Goal: Task Accomplishment & Management: Use online tool/utility

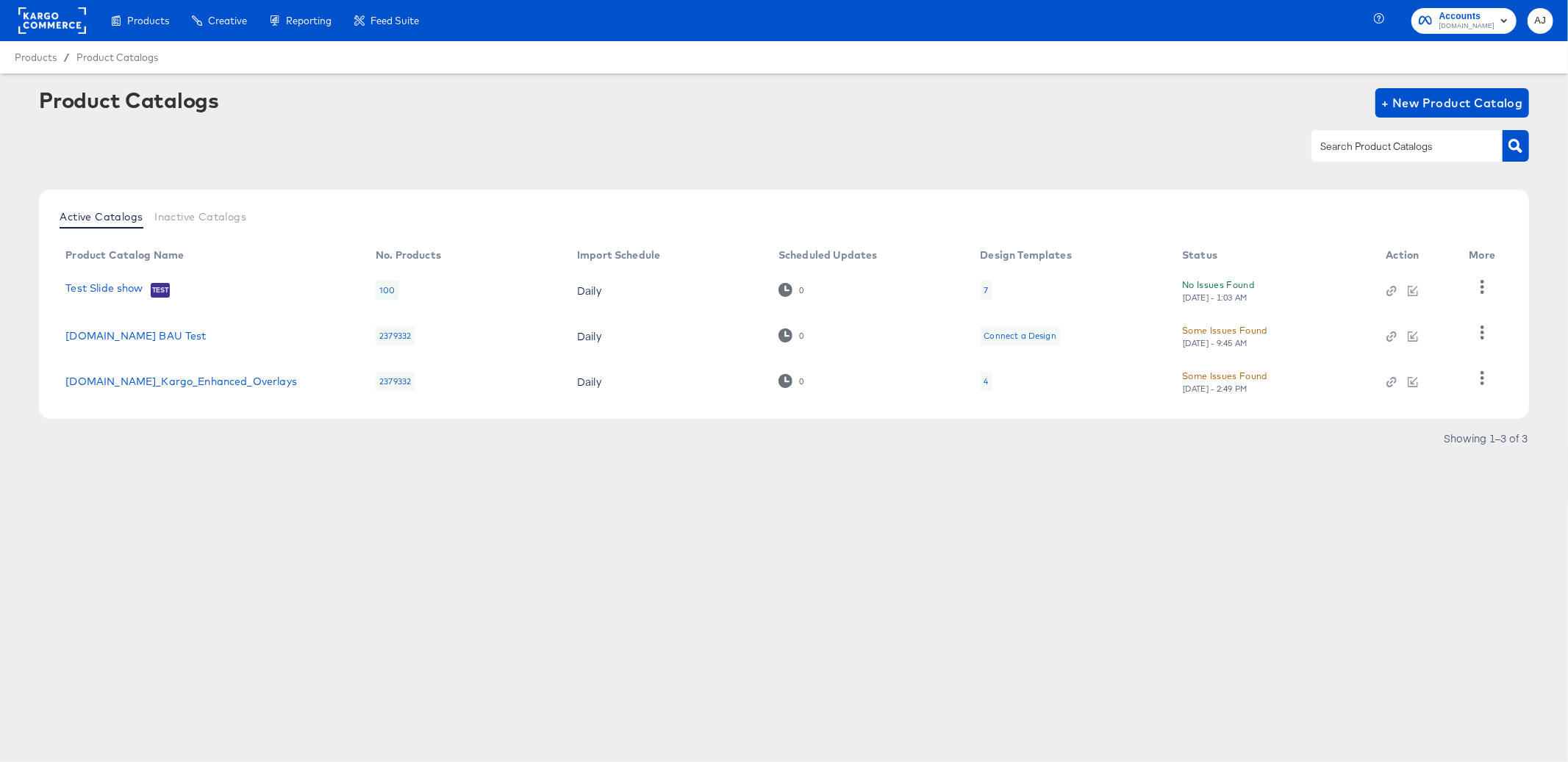
click at [58, 34] on div at bounding box center [52, 21] width 67 height 41
click at [56, 27] on rect at bounding box center [52, 21] width 67 height 27
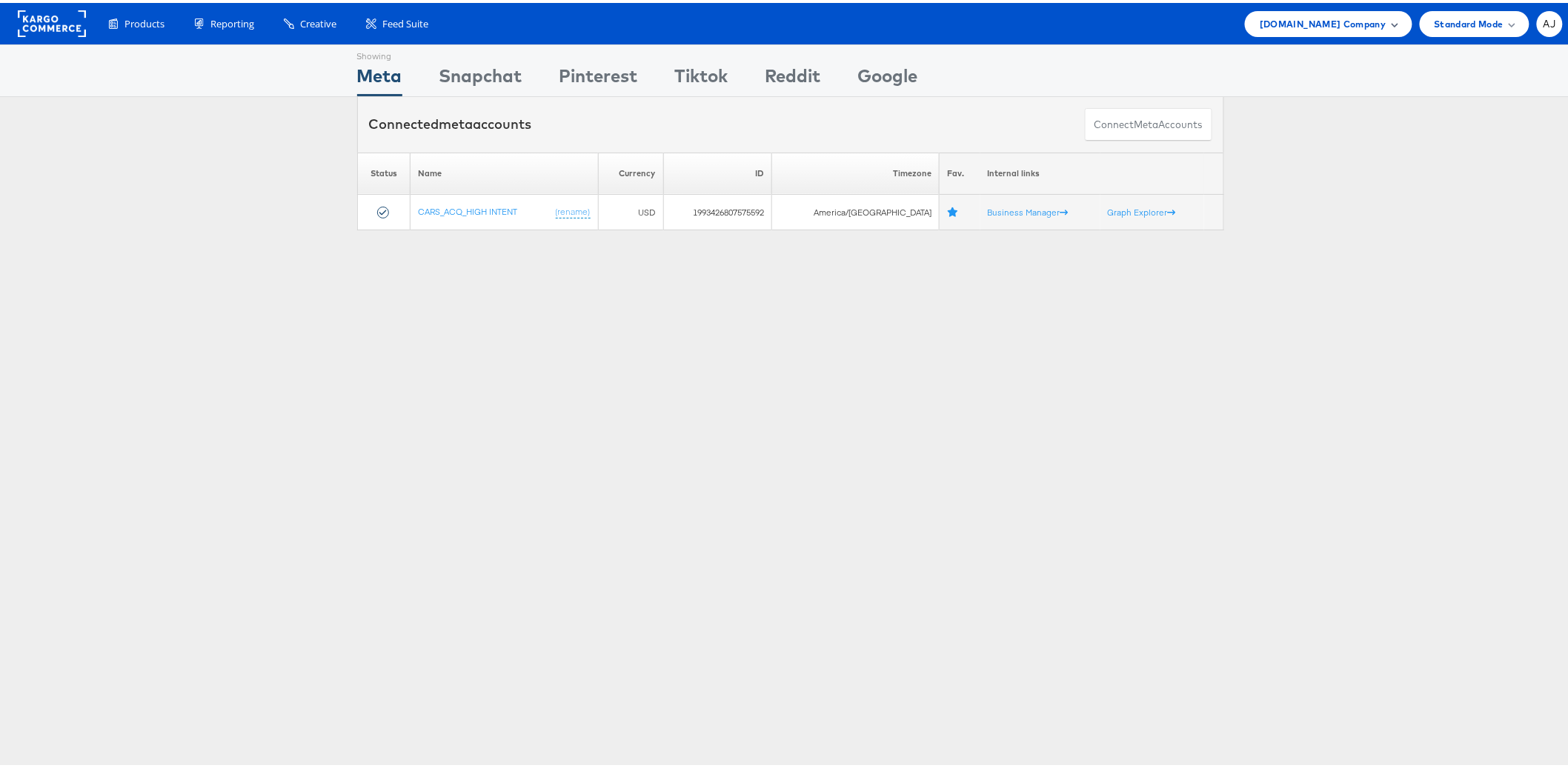
click at [1314, 19] on span "Cars.com Company" at bounding box center [1322, 21] width 126 height 15
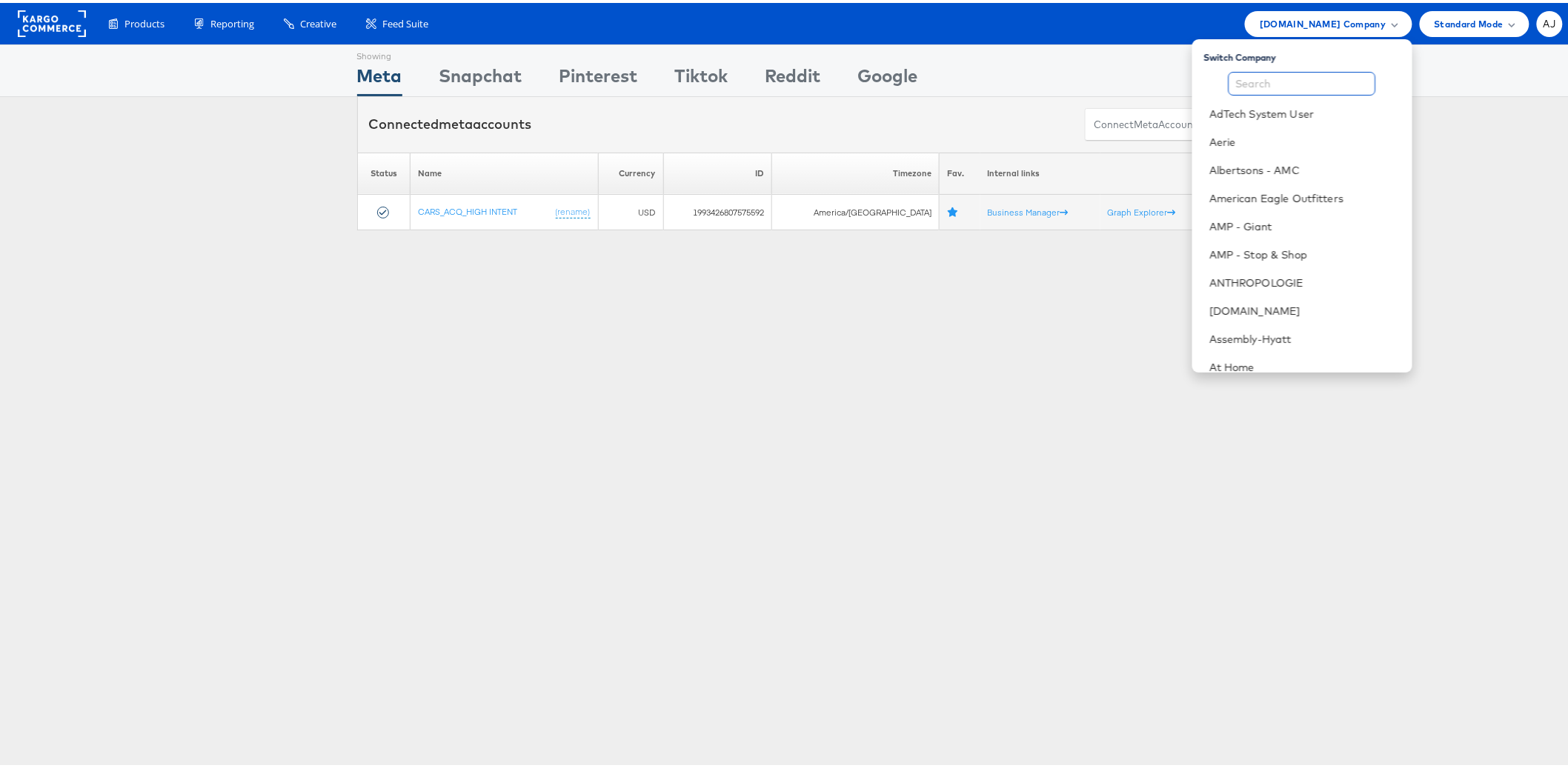
click at [1289, 84] on input "text" at bounding box center [1302, 80] width 147 height 23
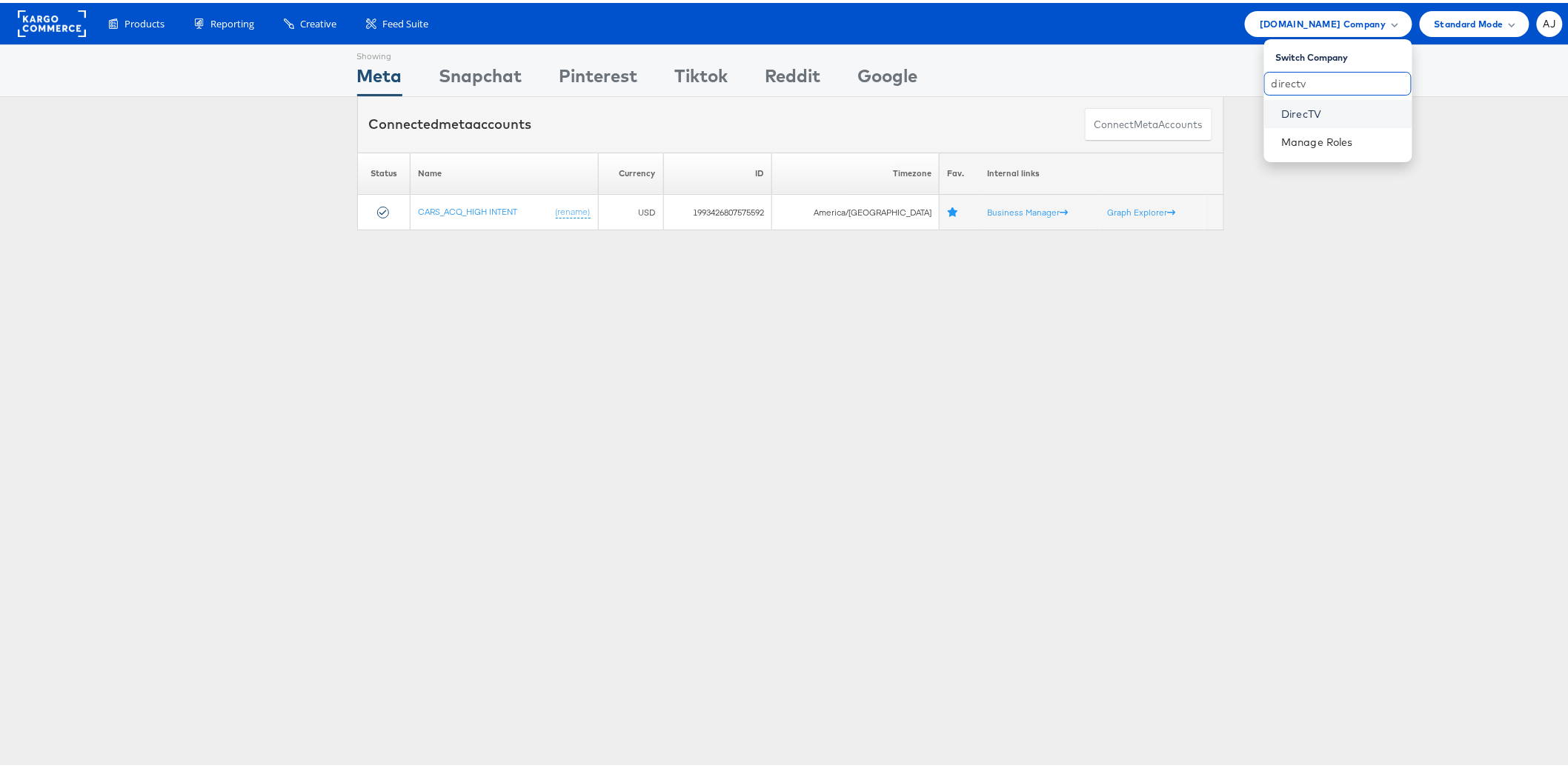
type input "directv"
click at [1291, 107] on link "DirecTV" at bounding box center [1341, 111] width 118 height 14
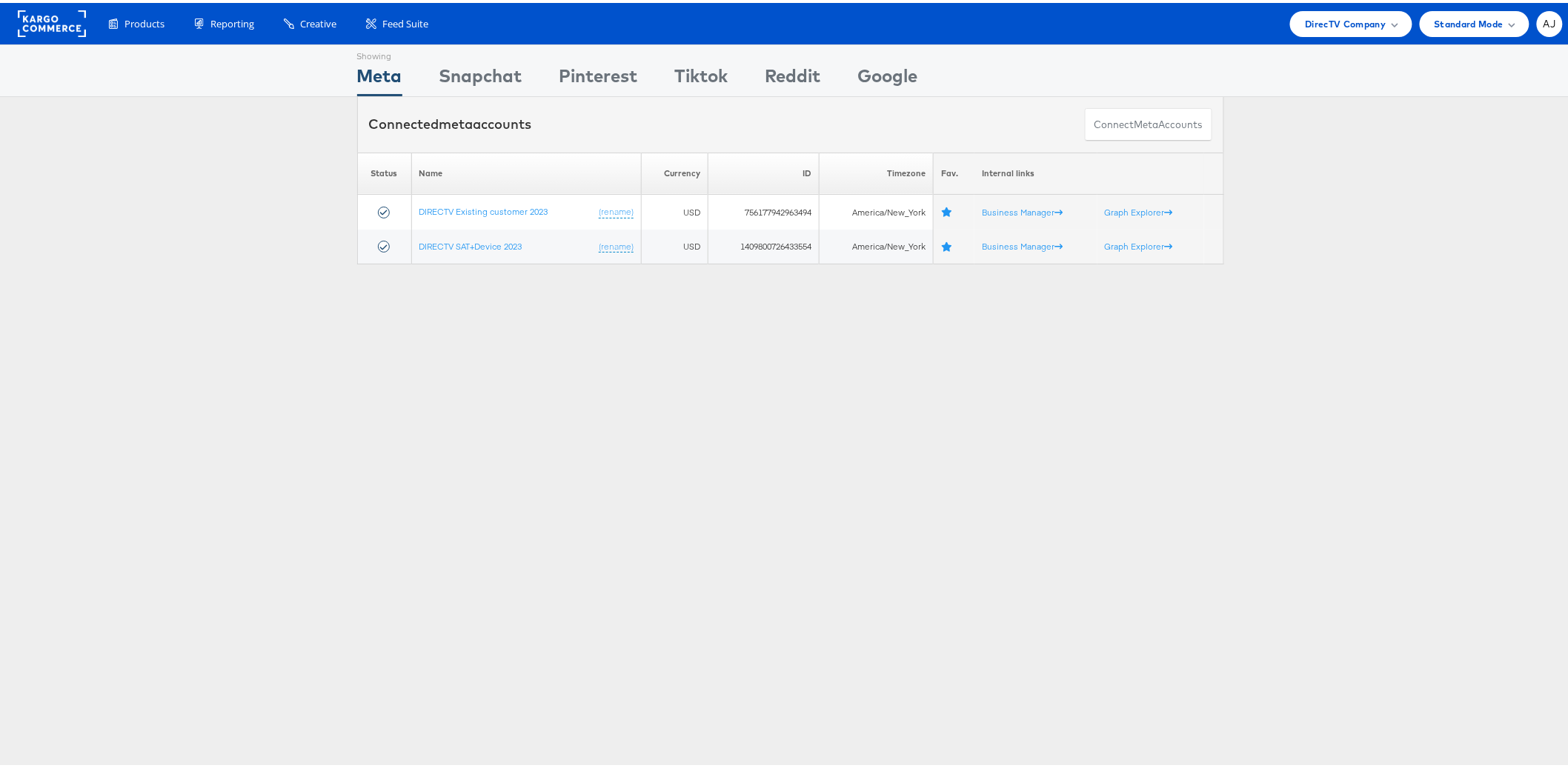
click at [966, 562] on div "Showing Meta Showing [GEOGRAPHIC_DATA] Showing Pinterest Showing Tiktok Showing…" at bounding box center [790, 412] width 1581 height 741
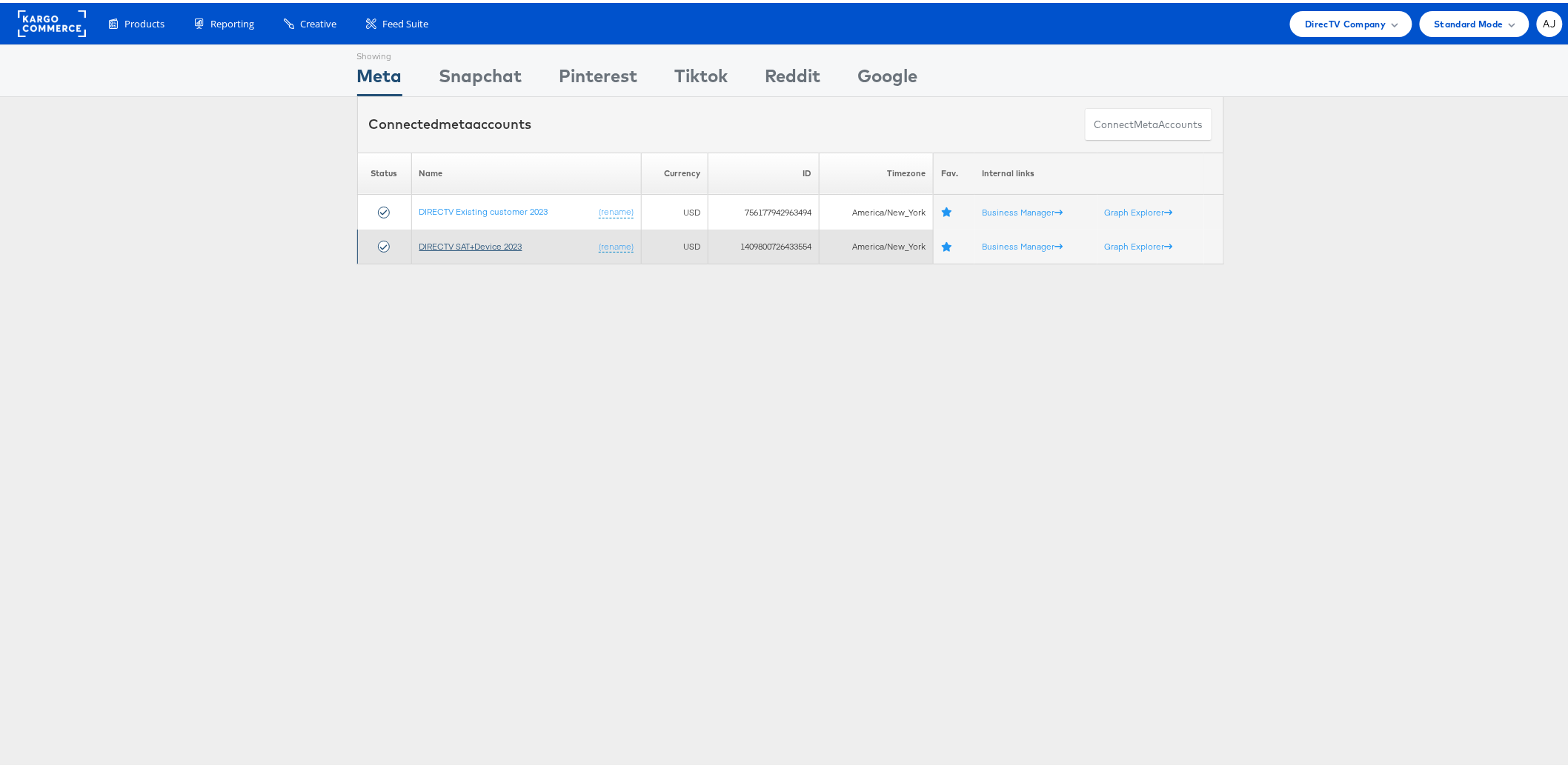
click at [472, 245] on link "DIRECTV SAT+Device 2023" at bounding box center [471, 243] width 103 height 11
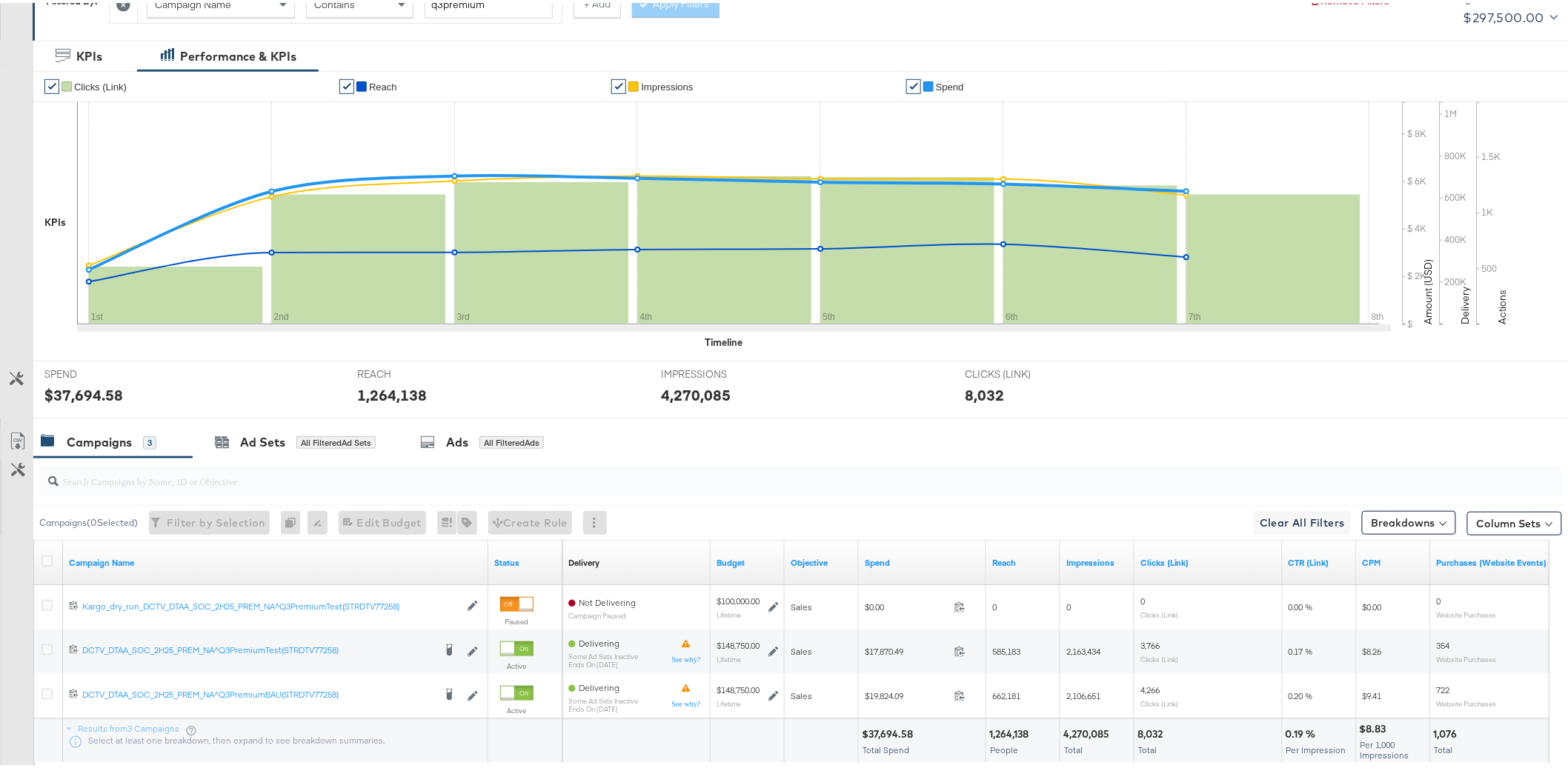
scroll to position [296, 0]
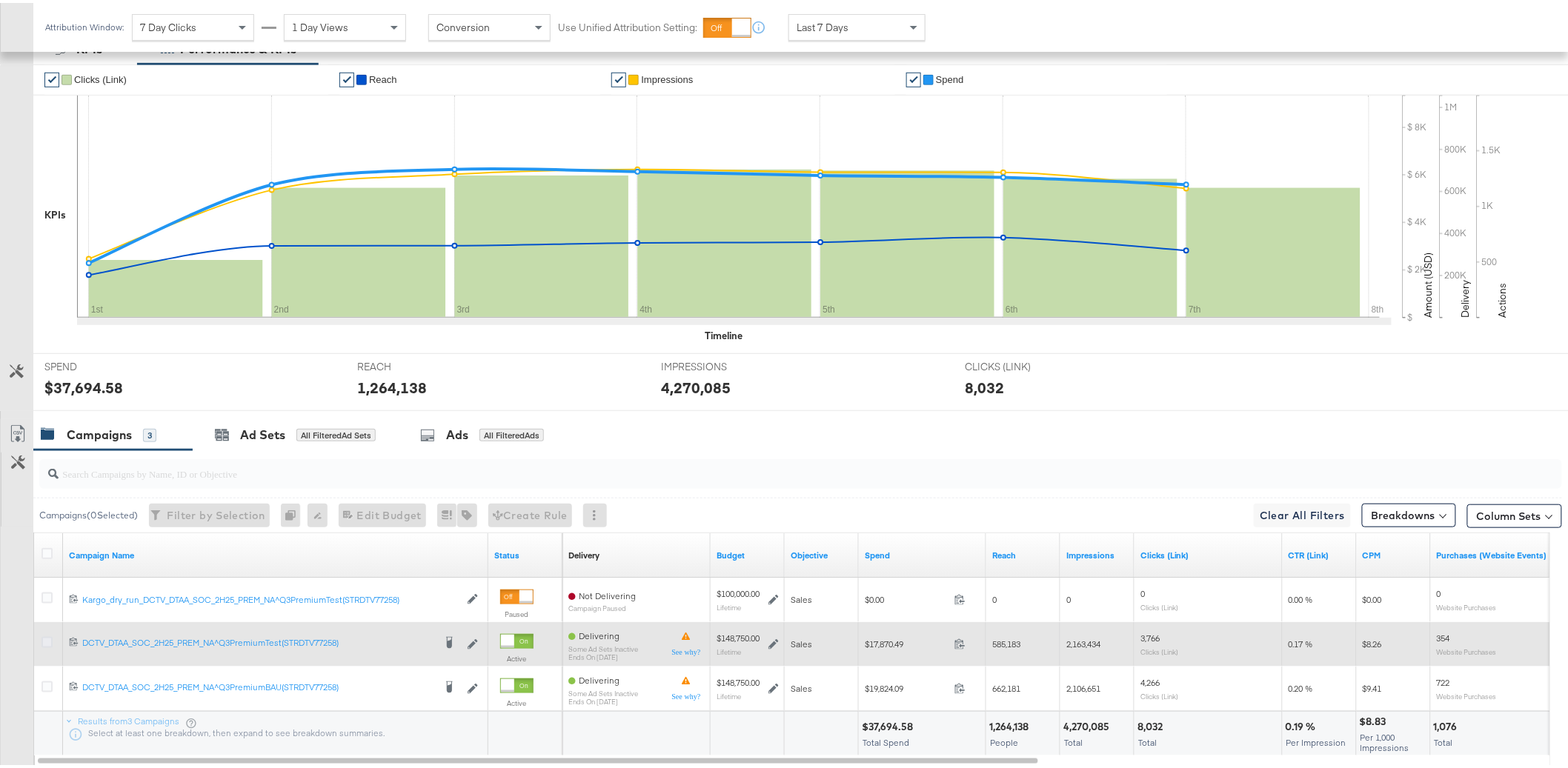
click at [49, 644] on icon at bounding box center [47, 640] width 11 height 11
click at [0, 0] on input "checkbox" at bounding box center [0, 0] width 0 height 0
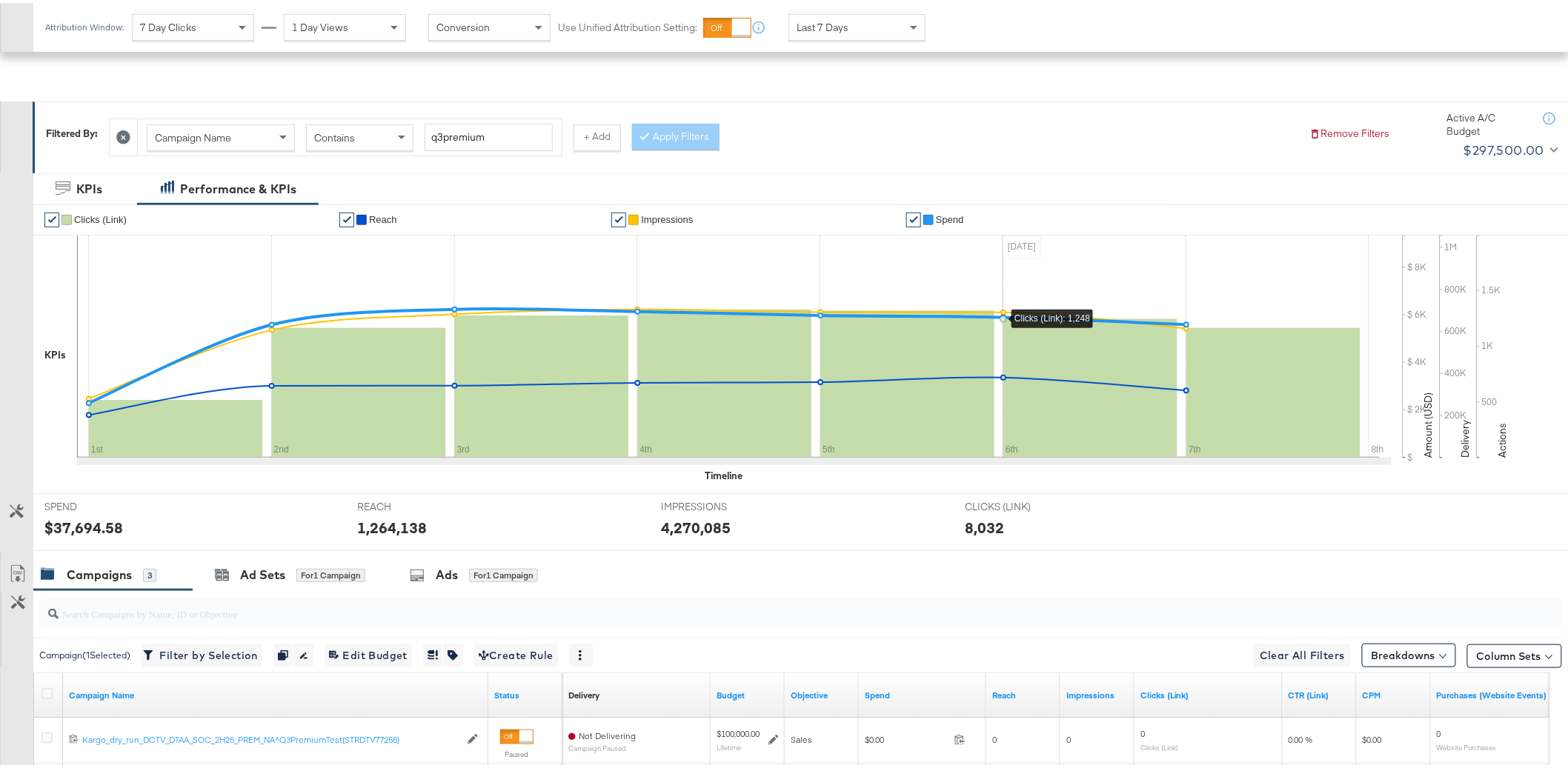
scroll to position [389, 0]
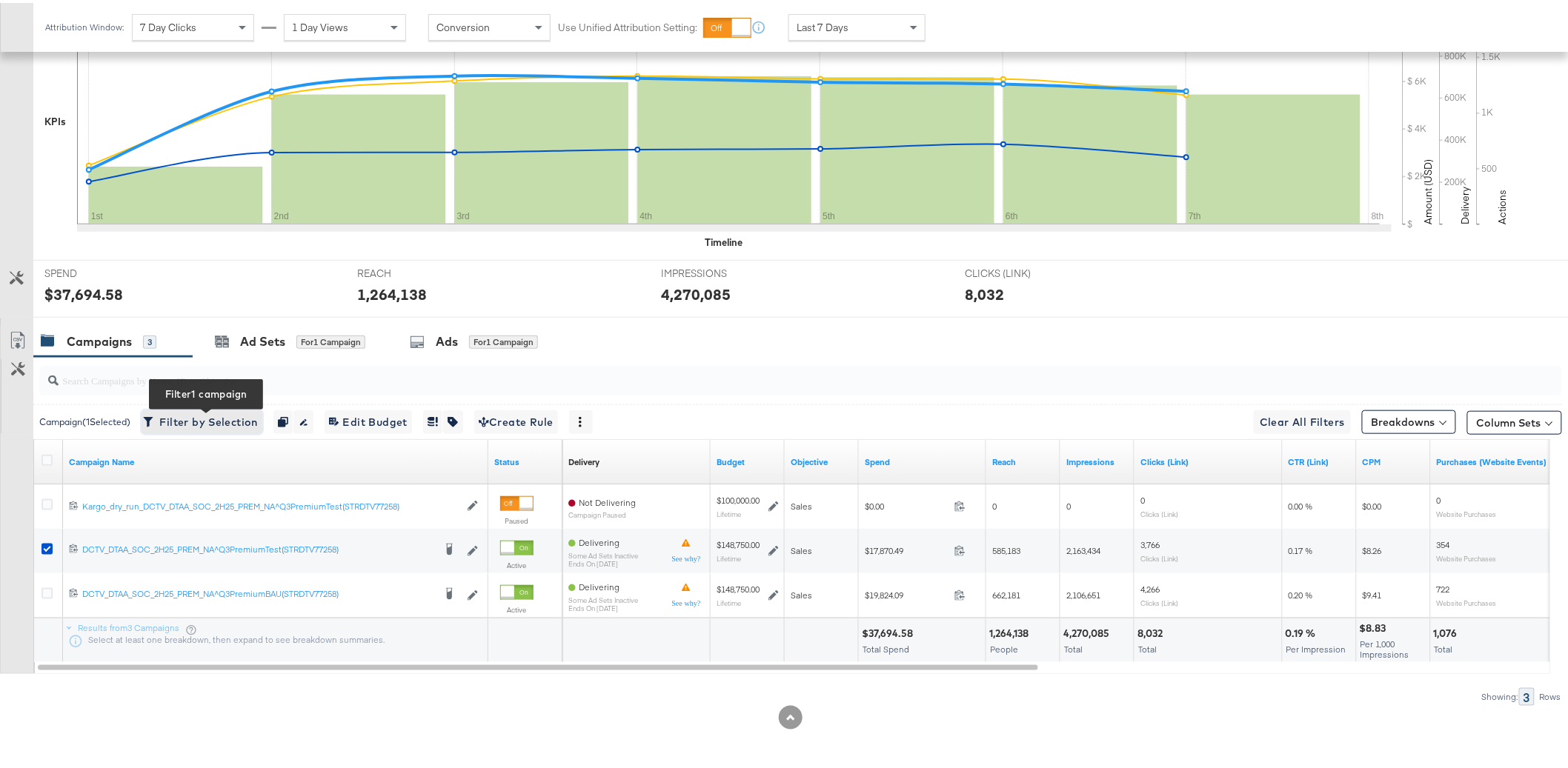
click at [241, 427] on span "Filter by Selection Filter 1 campaign" at bounding box center [202, 419] width 112 height 19
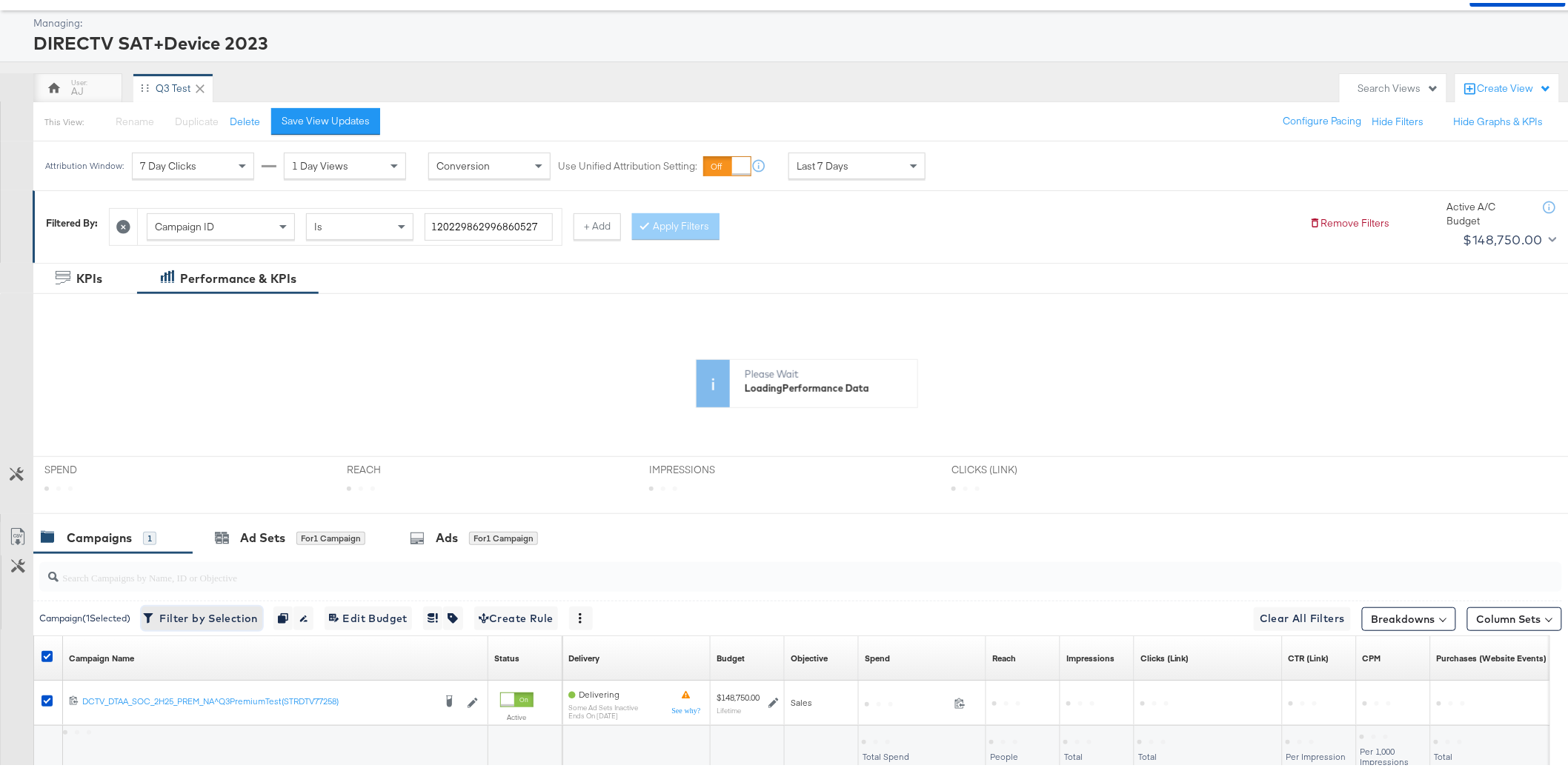
scroll to position [0, 0]
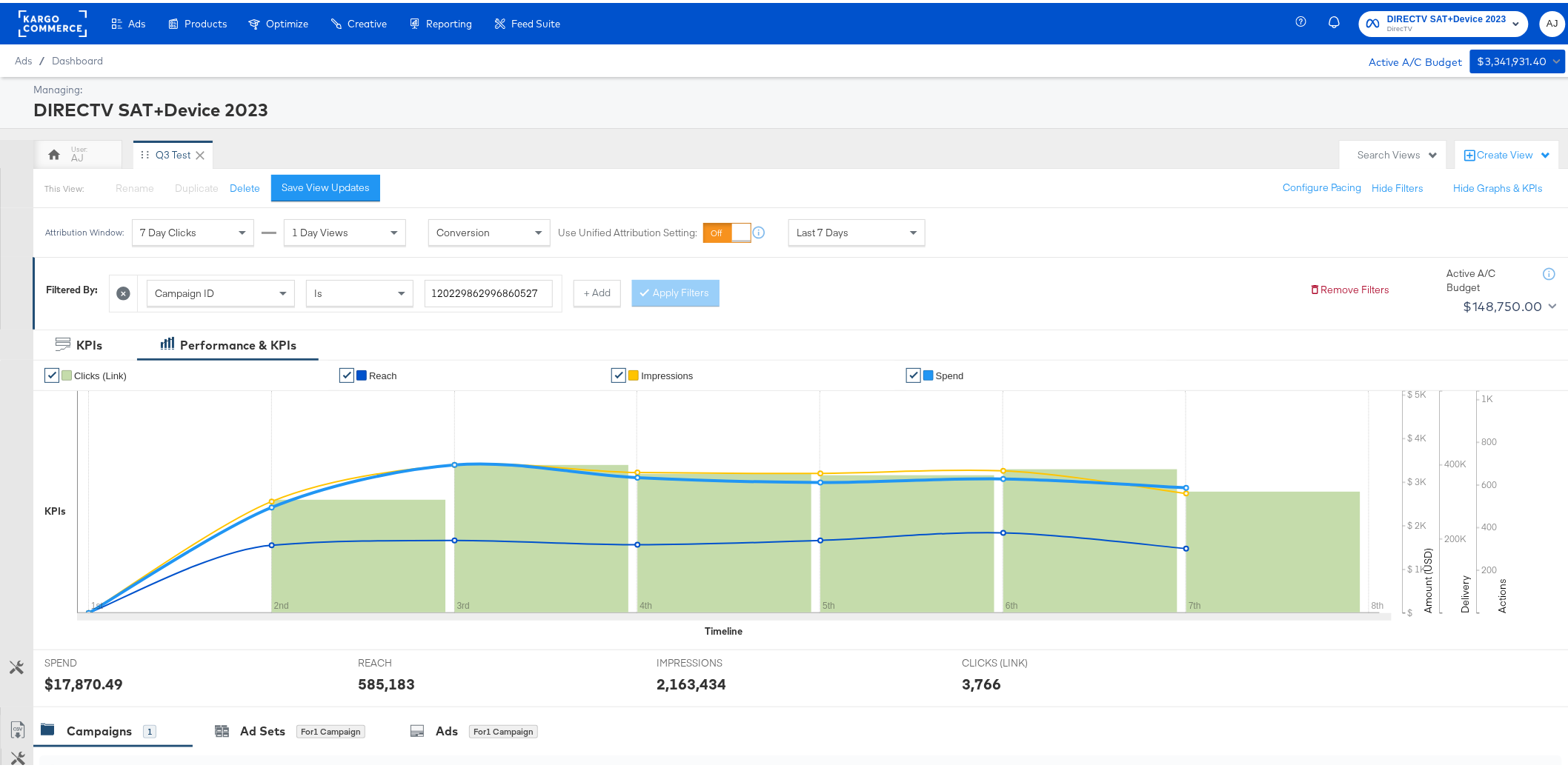
click at [956, 173] on div "This View: Rename Please save your changes before renaming this view Duplicate …" at bounding box center [806, 185] width 1548 height 40
click at [674, 138] on div "AJ Q3 Test" at bounding box center [682, 152] width 1299 height 30
click at [1069, 155] on div "AJ Q3 Test" at bounding box center [682, 152] width 1299 height 30
click at [1515, 158] on div "Create View" at bounding box center [1515, 153] width 74 height 14
click at [1516, 156] on div "Create View" at bounding box center [1515, 153] width 74 height 14
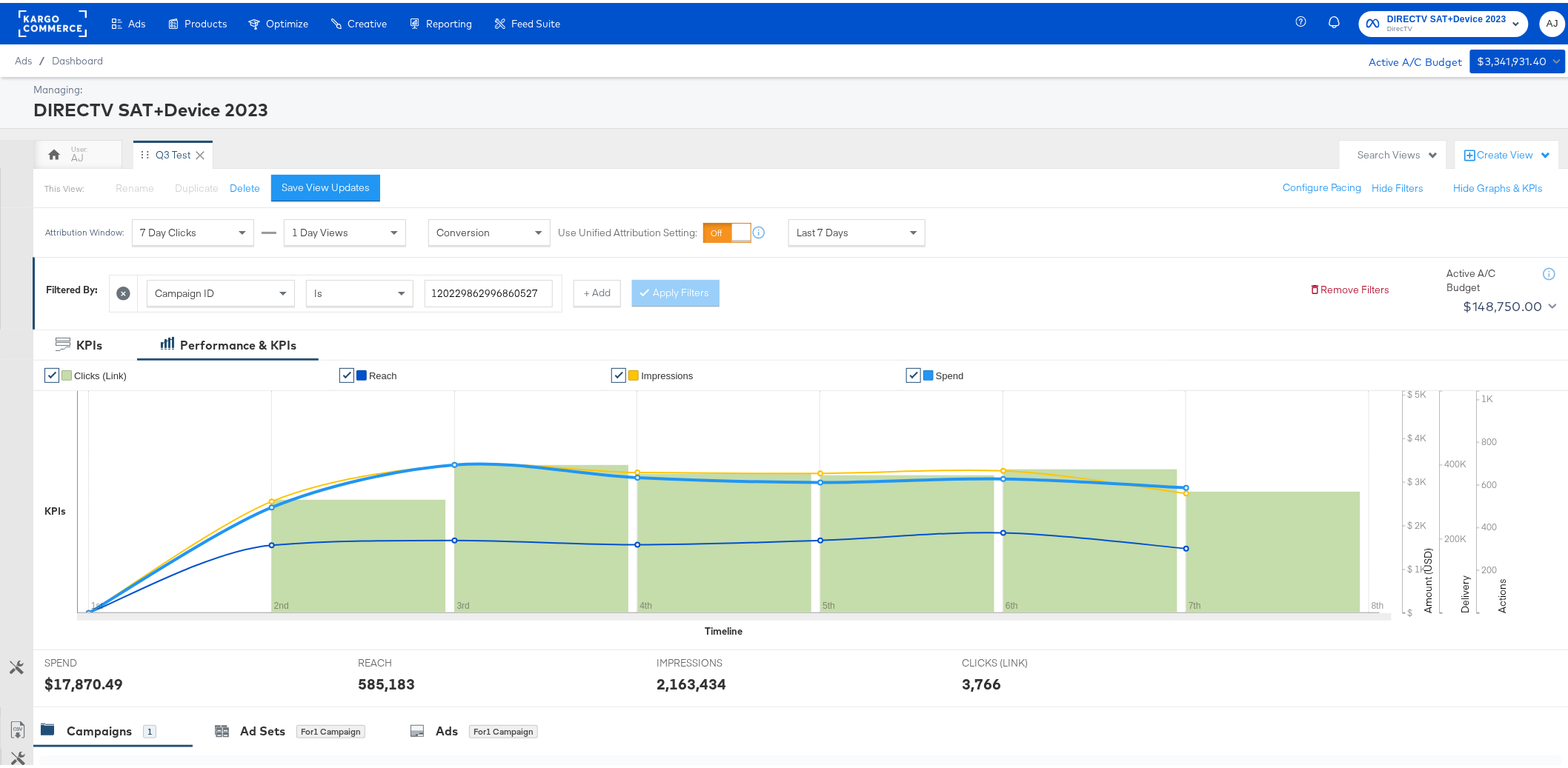
click at [1103, 139] on div "AJ Q3 Test" at bounding box center [682, 152] width 1299 height 30
